Goal: Information Seeking & Learning: Learn about a topic

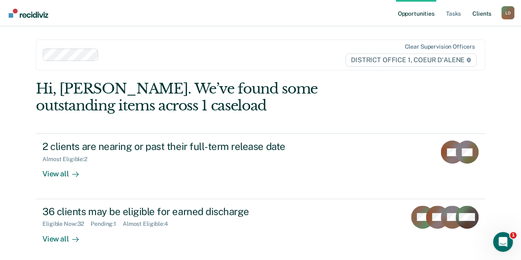
click at [480, 12] on link "Client s" at bounding box center [482, 13] width 22 height 26
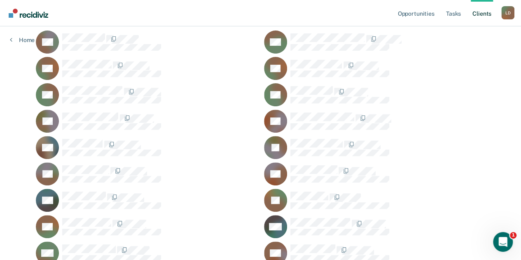
scroll to position [124, 0]
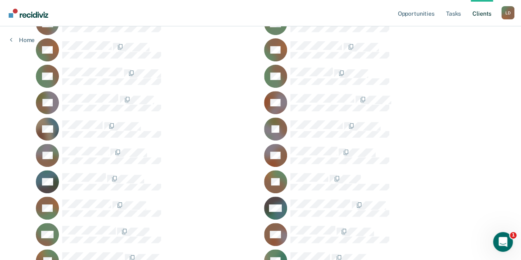
scroll to position [206, 0]
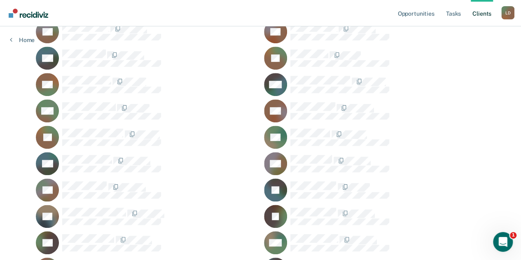
scroll to position [329, 0]
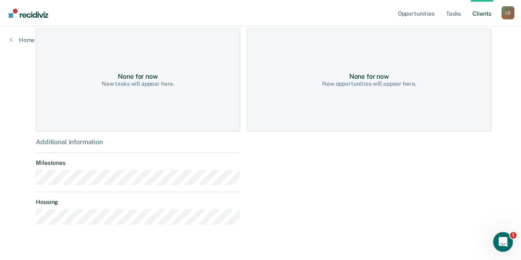
scroll to position [203, 0]
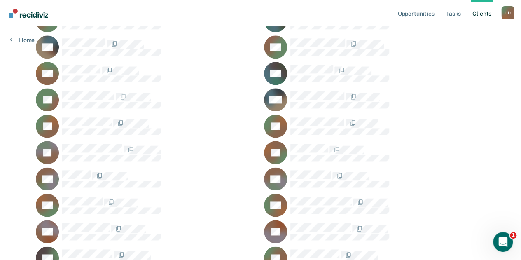
scroll to position [535, 0]
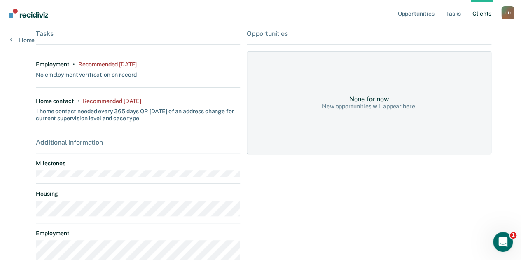
scroll to position [217, 0]
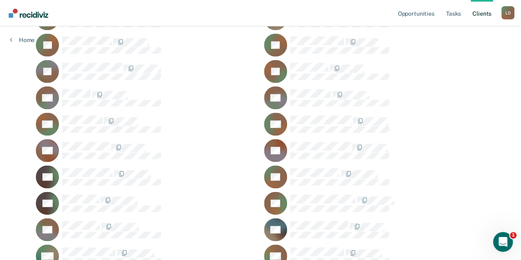
scroll to position [659, 0]
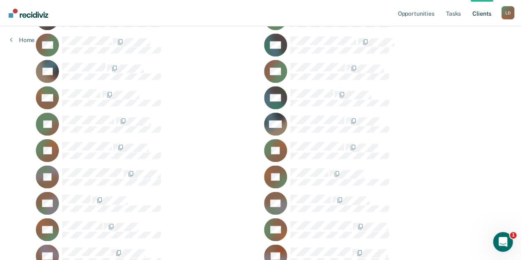
scroll to position [463, 0]
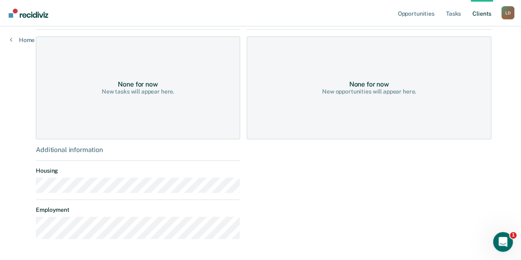
scroll to position [209, 0]
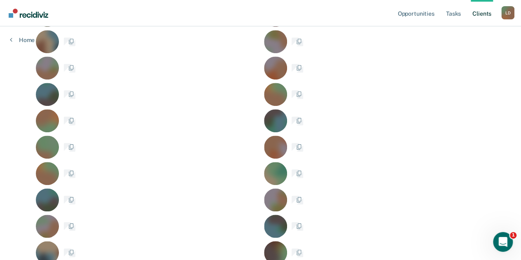
scroll to position [463, 0]
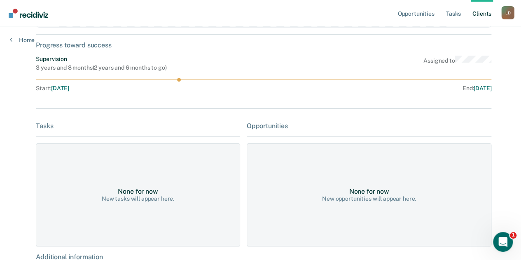
scroll to position [165, 0]
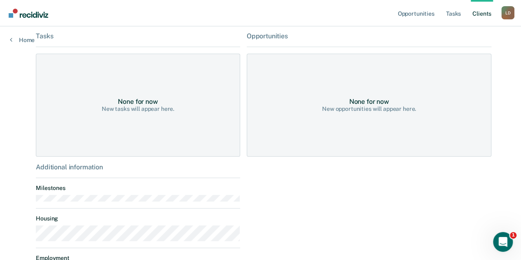
scroll to position [463, 0]
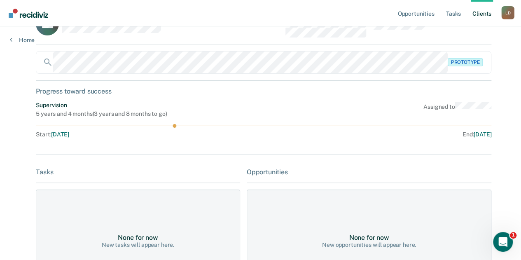
scroll to position [41, 0]
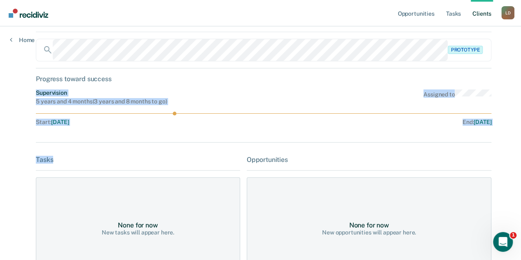
click at [126, 152] on div "DH Contacts Preferred Name Preferred Contact None Call Text Email None Prototyp…" at bounding box center [260, 212] width 449 height 429
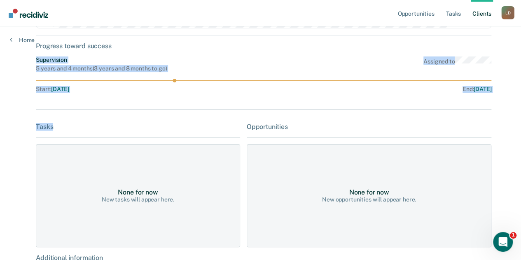
scroll to position [0, 0]
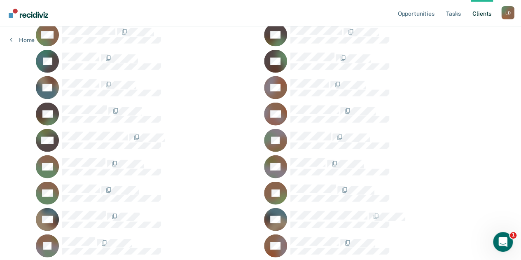
scroll to position [916, 0]
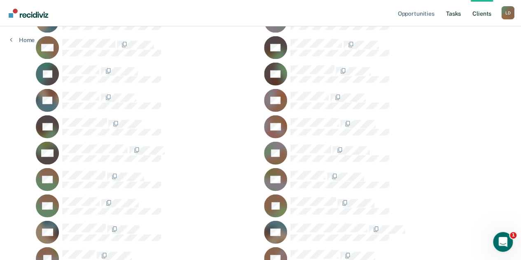
click at [461, 13] on link "Tasks" at bounding box center [453, 13] width 18 height 26
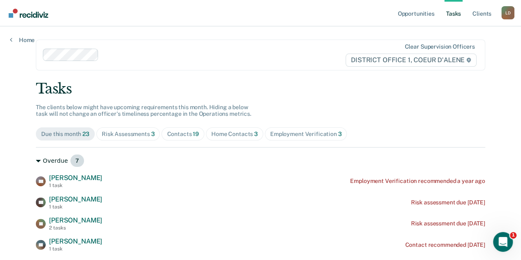
scroll to position [82, 0]
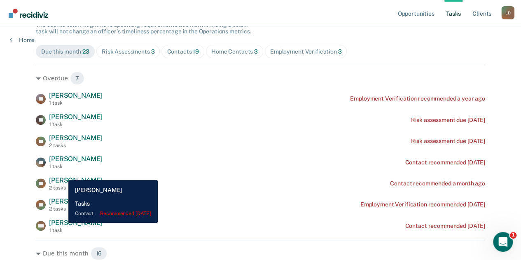
click at [62, 223] on span "[PERSON_NAME]" at bounding box center [75, 223] width 53 height 8
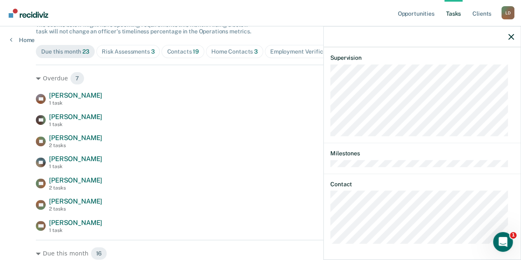
scroll to position [206, 0]
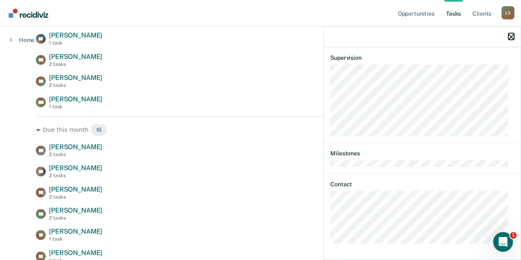
click at [511, 38] on icon "button" at bounding box center [511, 37] width 6 height 6
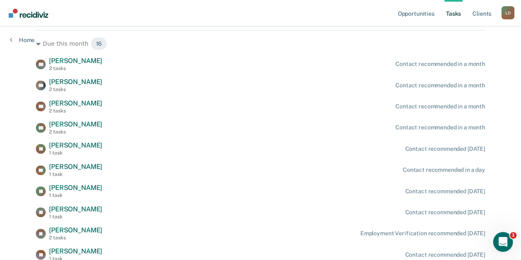
scroll to position [329, 0]
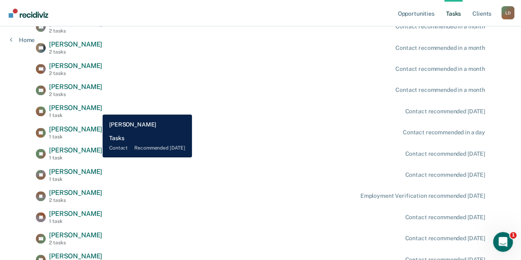
click at [96, 108] on span "[PERSON_NAME]" at bounding box center [75, 108] width 53 height 8
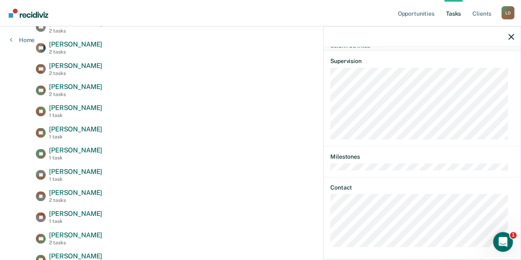
scroll to position [97, 0]
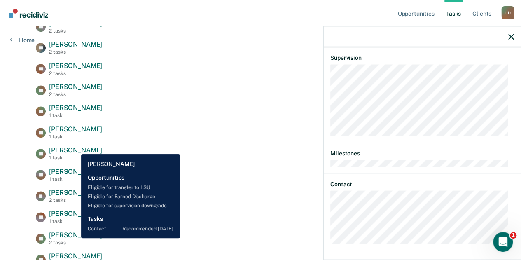
click at [75, 148] on span "[PERSON_NAME]" at bounding box center [75, 150] width 53 height 8
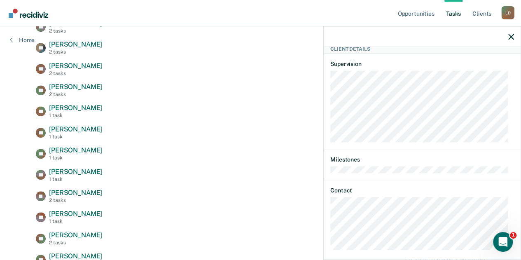
scroll to position [339, 0]
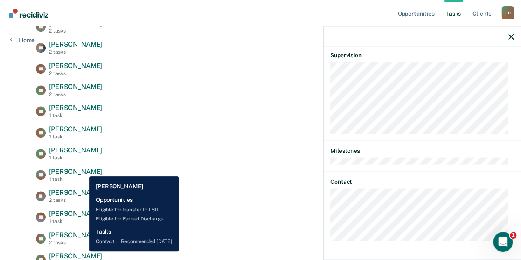
click at [83, 170] on span "[PERSON_NAME]" at bounding box center [75, 172] width 53 height 8
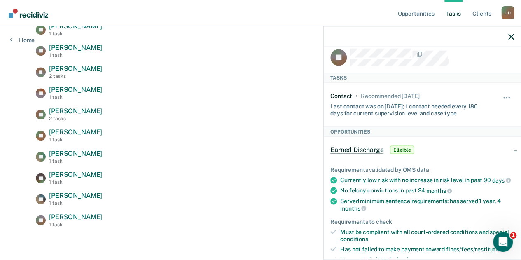
scroll to position [0, 0]
